Goal: Task Accomplishment & Management: Use online tool/utility

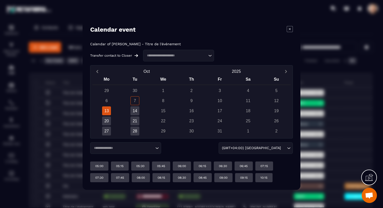
click at [206, 57] on input "Search for option" at bounding box center [176, 55] width 62 height 5
click at [195, 65] on p "Titre de l'événement" at bounding box center [179, 67] width 60 height 5
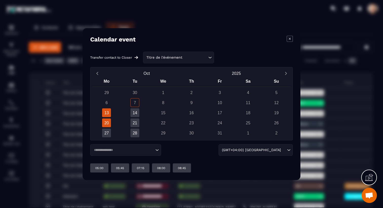
click at [109, 126] on div "20" at bounding box center [106, 122] width 9 height 9
click at [104, 166] on div "05:00" at bounding box center [99, 168] width 18 height 9
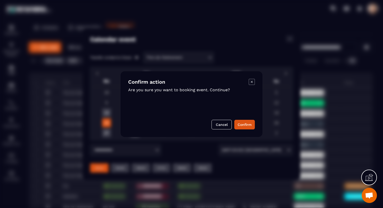
click at [252, 82] on icon "Modal window" at bounding box center [252, 82] width 2 height 2
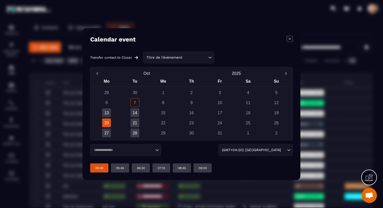
click at [190, 59] on input "Search for option" at bounding box center [195, 58] width 24 height 6
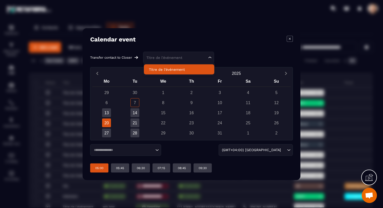
drag, startPoint x: 230, startPoint y: 38, endPoint x: 215, endPoint y: 51, distance: 19.4
click at [230, 38] on div "Calendar event" at bounding box center [191, 39] width 203 height 7
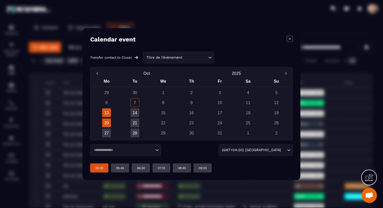
click at [108, 111] on div "13" at bounding box center [106, 112] width 9 height 9
click at [291, 37] on icon "Modal window" at bounding box center [290, 39] width 6 height 6
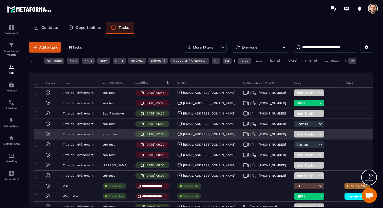
click at [164, 134] on p "[DATE] 07:00" at bounding box center [154, 135] width 19 height 4
